Goal: Task Accomplishment & Management: Manage account settings

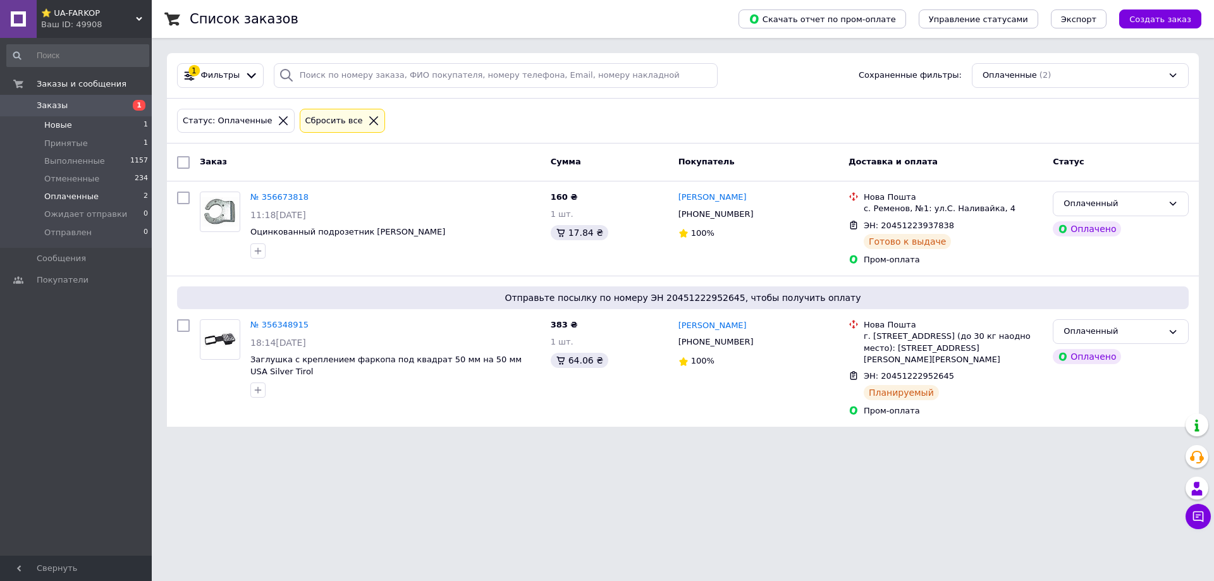
click at [75, 128] on li "Новые 1" at bounding box center [78, 125] width 156 height 18
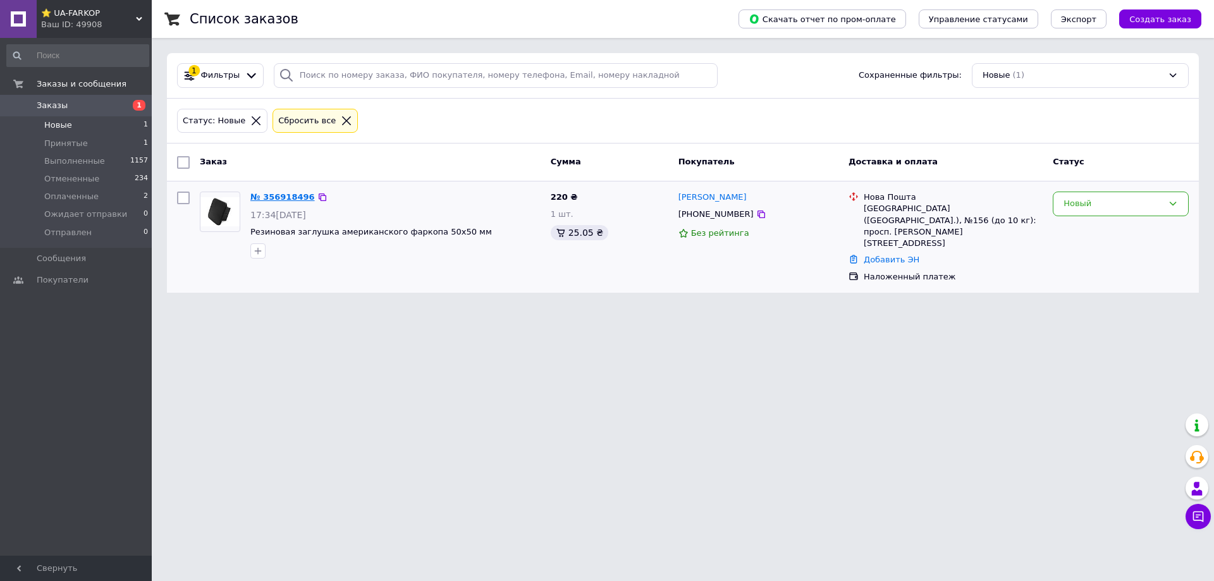
click at [281, 198] on link "№ 356918496" at bounding box center [282, 196] width 65 height 9
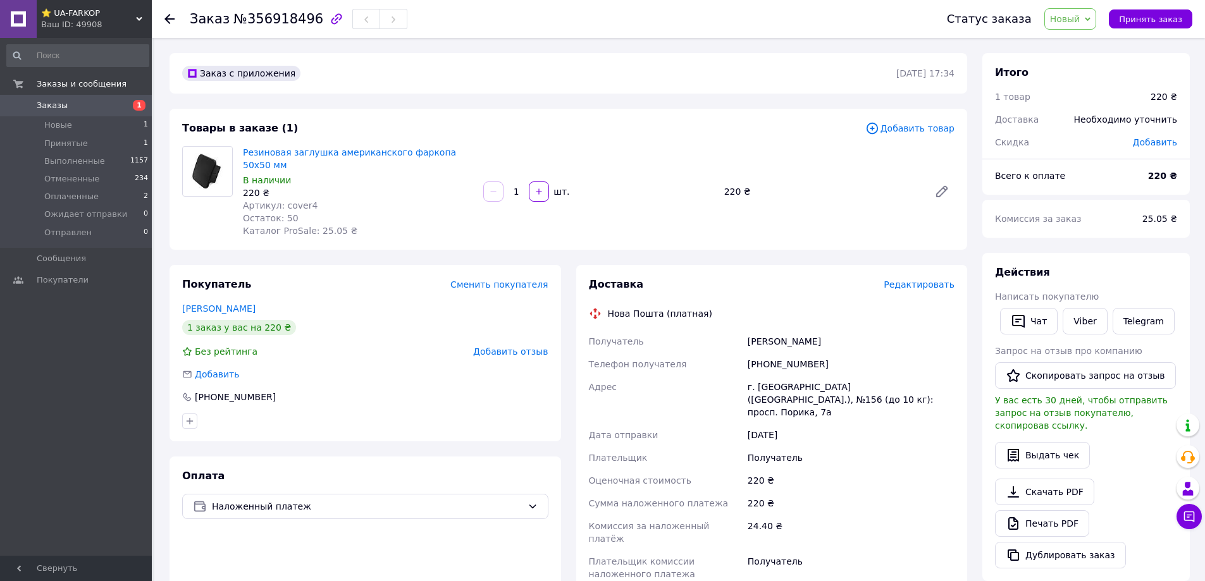
click at [1097, 18] on span "Новый" at bounding box center [1070, 19] width 52 height 22
click at [1087, 47] on li "Принят" at bounding box center [1092, 44] width 95 height 19
drag, startPoint x: 748, startPoint y: 328, endPoint x: 827, endPoint y: 319, distance: 79.6
click at [827, 330] on div "[PERSON_NAME]" at bounding box center [851, 341] width 212 height 23
copy div "[PERSON_NAME]"
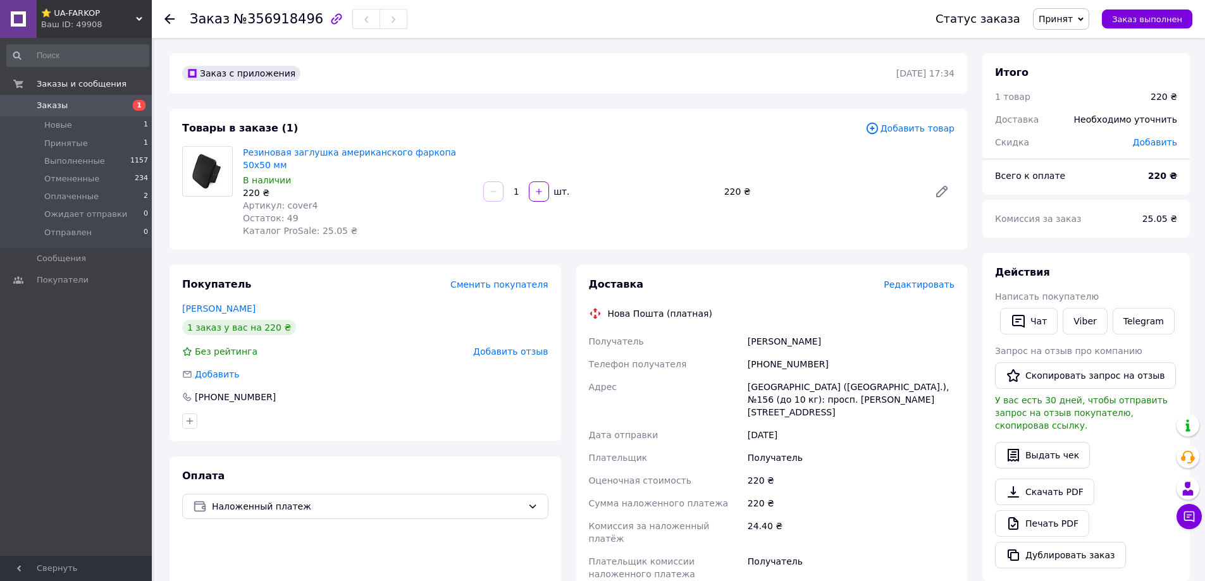
click at [774, 353] on div "[PHONE_NUMBER]" at bounding box center [851, 364] width 212 height 23
copy div "380962044061"
drag, startPoint x: 748, startPoint y: 375, endPoint x: 835, endPoint y: 398, distance: 90.2
click at [835, 398] on div "Получатель [PERSON_NAME] Телефон получателя [PHONE_NUMBER] Адрес [GEOGRAPHIC_DA…" at bounding box center [771, 457] width 371 height 255
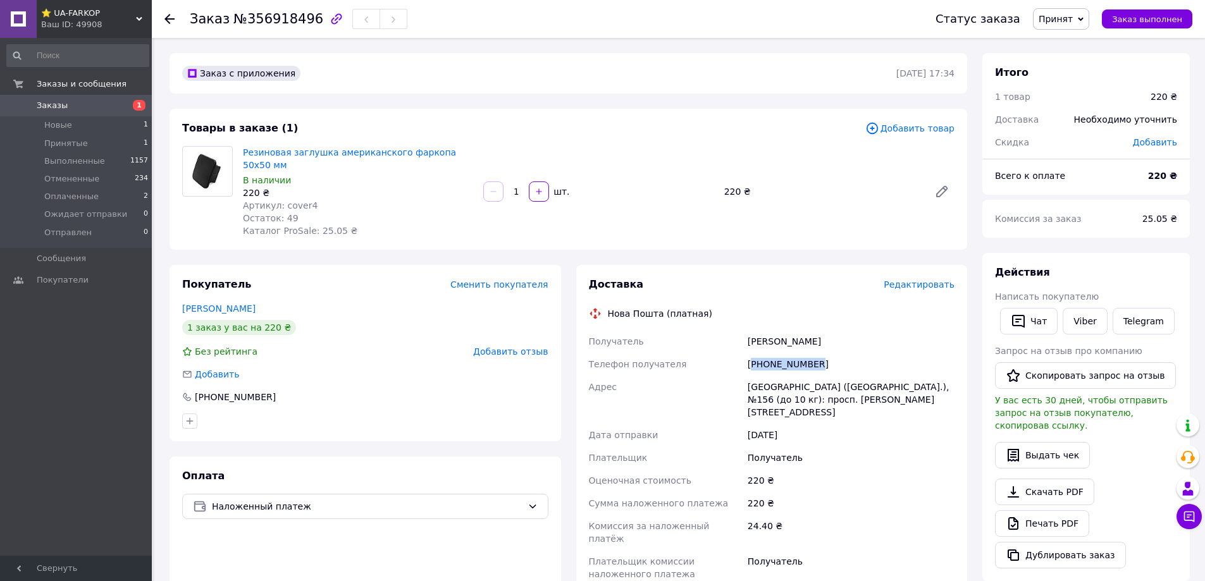
click at [834, 424] on div "[DATE]" at bounding box center [851, 435] width 212 height 23
drag, startPoint x: 749, startPoint y: 374, endPoint x: 829, endPoint y: 392, distance: 82.2
click at [829, 392] on div "[GEOGRAPHIC_DATA] ([GEOGRAPHIC_DATA].), №156 (до 10 кг): просп. [PERSON_NAME][S…" at bounding box center [851, 400] width 212 height 48
copy div "[GEOGRAPHIC_DATA] ([GEOGRAPHIC_DATA].), №156 (до 10 кг): просп. [PERSON_NAME][S…"
click at [299, 200] on span "Артикул: cover4" at bounding box center [280, 205] width 75 height 10
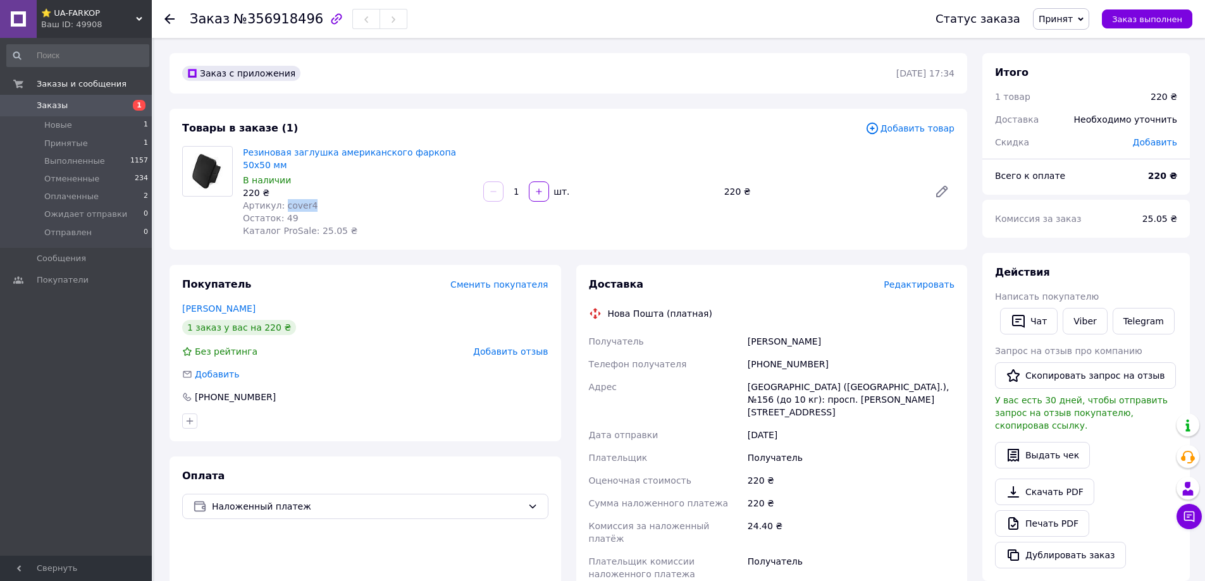
click at [299, 200] on span "Артикул: cover4" at bounding box center [280, 205] width 75 height 10
copy span "cover4"
click at [791, 353] on div "[PHONE_NUMBER]" at bounding box center [851, 364] width 212 height 23
copy div "380962044061"
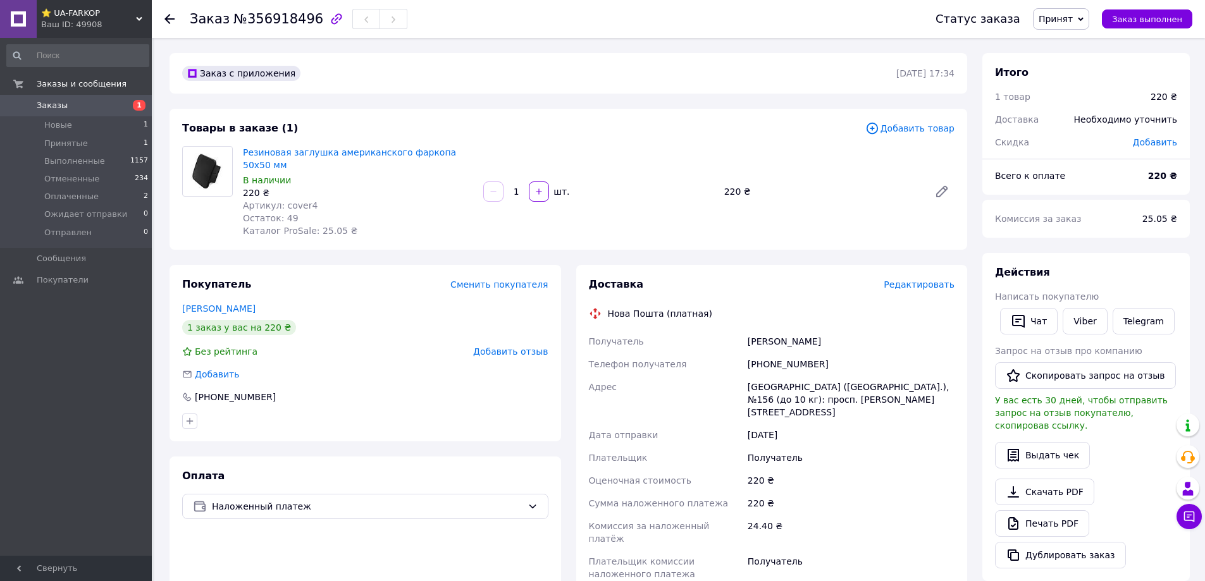
click at [754, 330] on div "[PERSON_NAME]" at bounding box center [851, 341] width 212 height 23
copy div "[PERSON_NAME]"
click at [781, 330] on div "[PERSON_NAME]" at bounding box center [851, 341] width 212 height 23
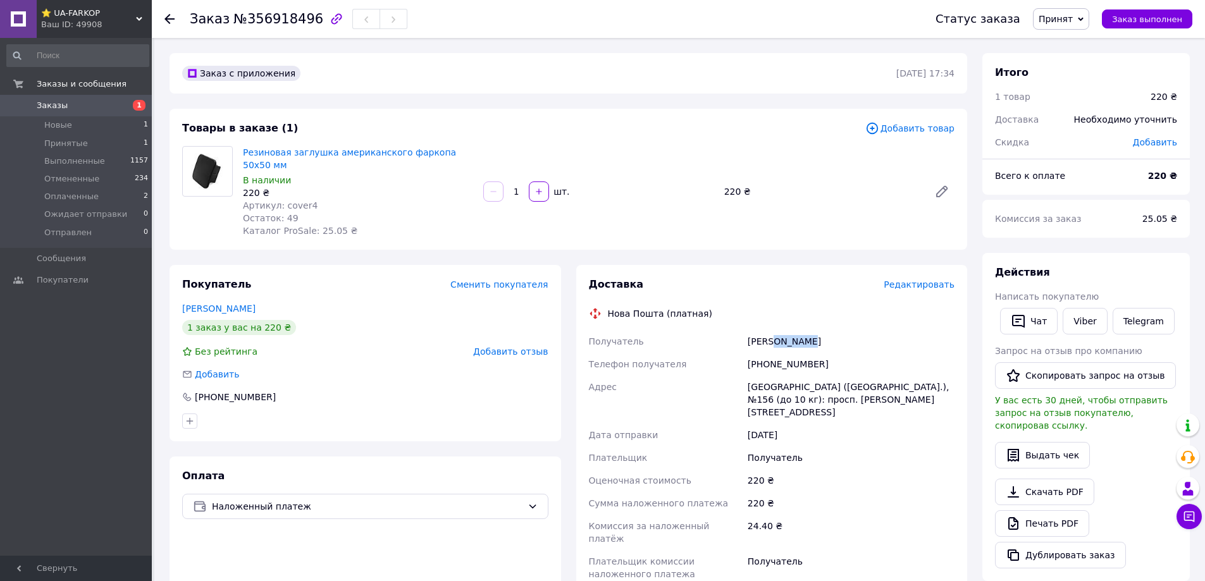
copy div "[PERSON_NAME]"
click at [753, 376] on div "[GEOGRAPHIC_DATA] ([GEOGRAPHIC_DATA].), №156 (до 10 кг): просп. [PERSON_NAME][S…" at bounding box center [851, 400] width 212 height 48
copy div "[GEOGRAPHIC_DATA]"
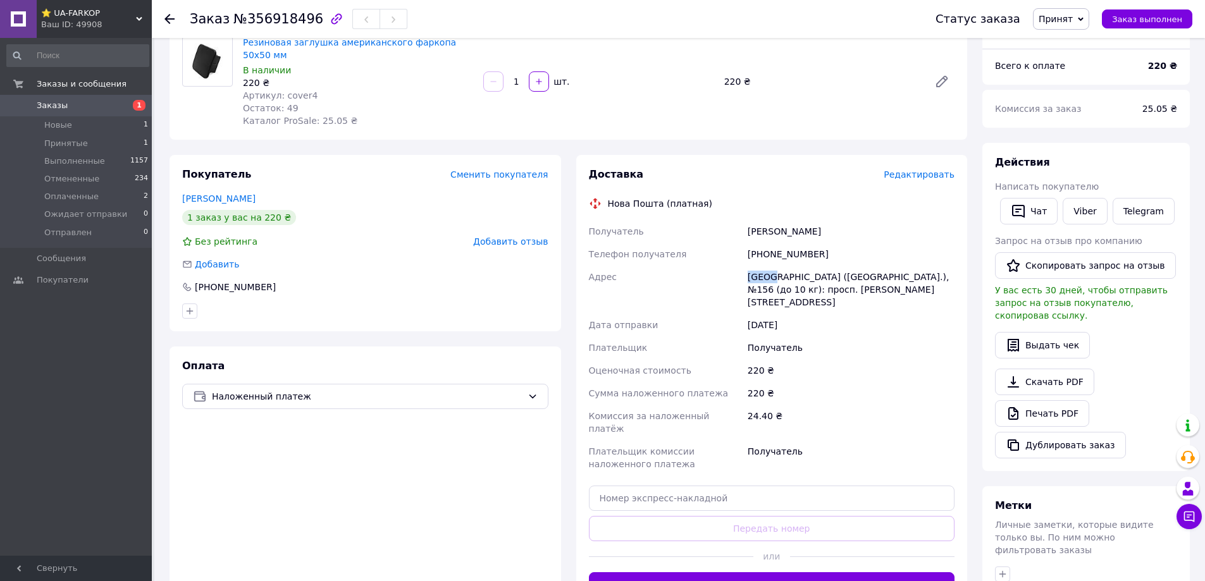
scroll to position [296, 0]
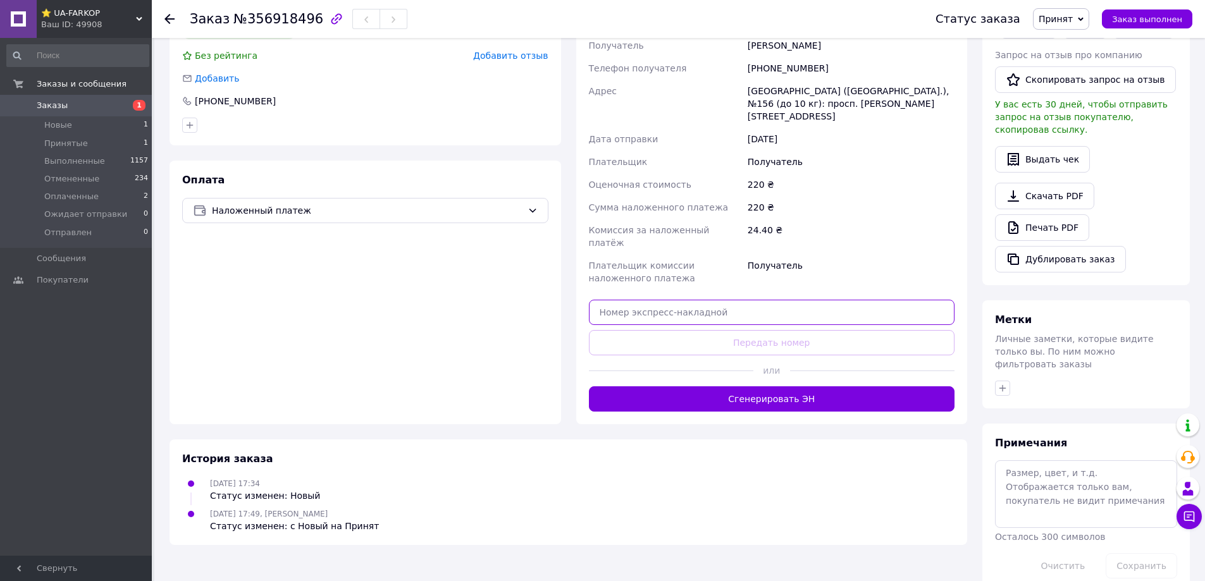
click at [791, 300] on input "text" at bounding box center [772, 312] width 366 height 25
paste input "20451225342214"
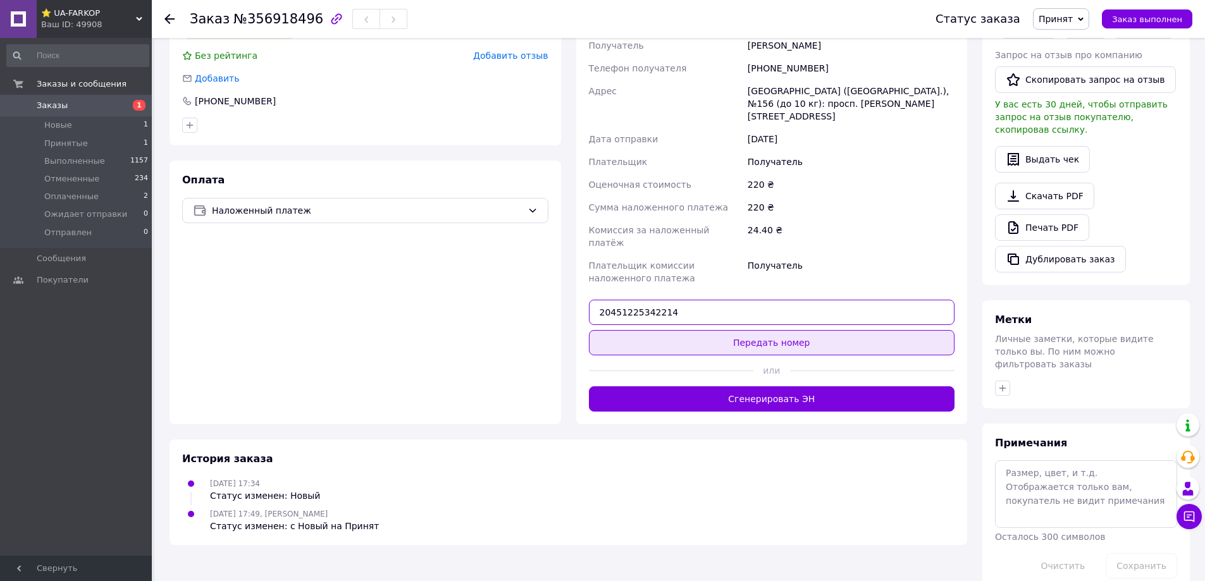
type input "20451225342214"
click at [813, 330] on button "Передать номер" at bounding box center [772, 342] width 366 height 25
